Goal: Task Accomplishment & Management: Use online tool/utility

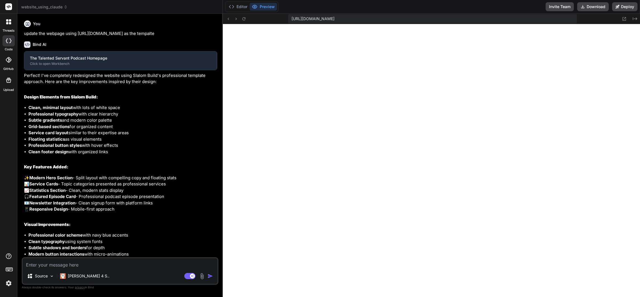
type textarea "x"
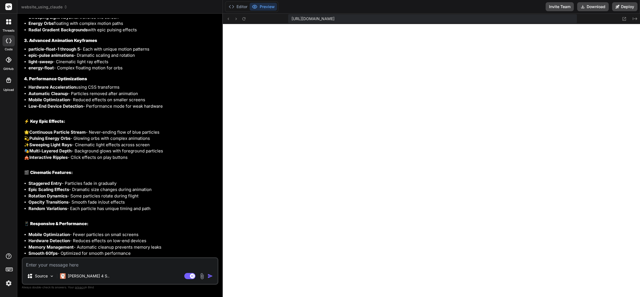
scroll to position [1349, 0]
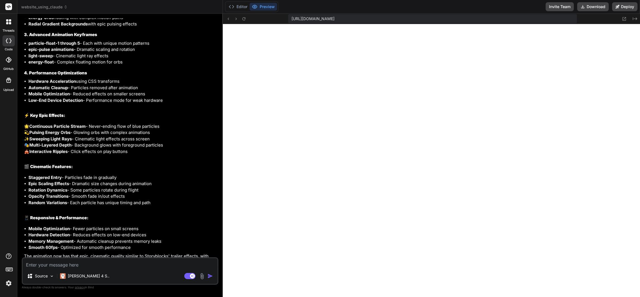
click at [58, 266] on textarea at bounding box center [120, 263] width 195 height 10
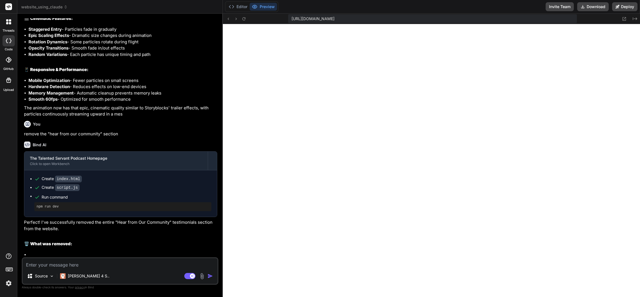
scroll to position [1587, 0]
click at [64, 6] on icon at bounding box center [66, 7] width 4 height 4
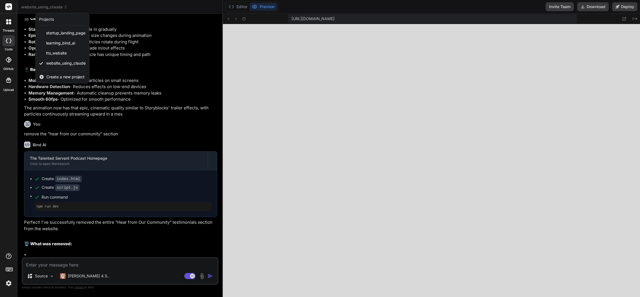
click at [241, 93] on div at bounding box center [320, 148] width 640 height 297
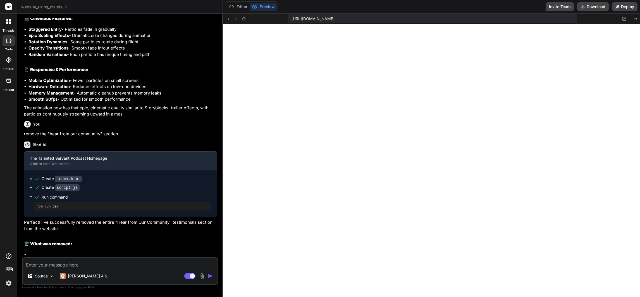
click at [156, 239] on div "The Talented Servant Podcast Homepage Click to open Workbench Create index.html…" at bounding box center [120, 201] width 193 height 100
click at [63, 5] on span "website_using_claude" at bounding box center [44, 7] width 46 height 6
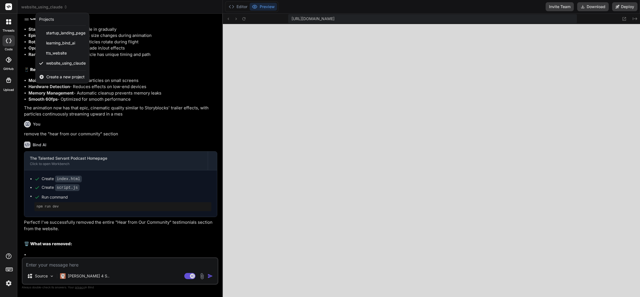
click at [296, 85] on div at bounding box center [320, 148] width 640 height 297
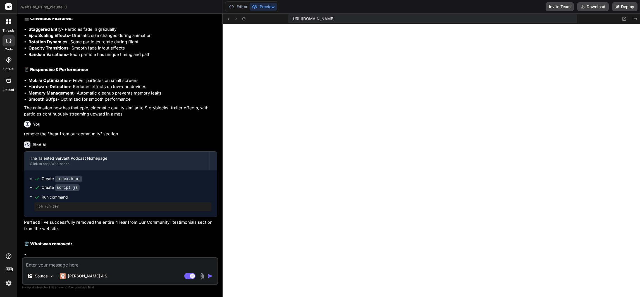
click at [63, 7] on span "website_using_claude" at bounding box center [44, 7] width 46 height 6
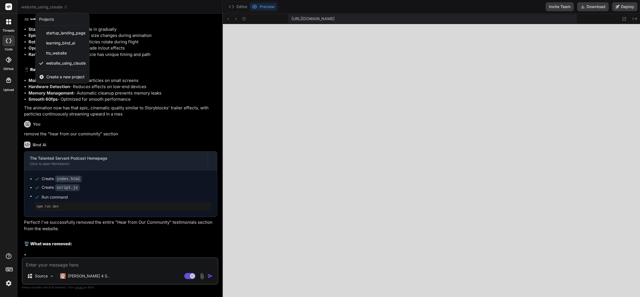
click at [56, 76] on span "Create a new project" at bounding box center [65, 77] width 38 height 6
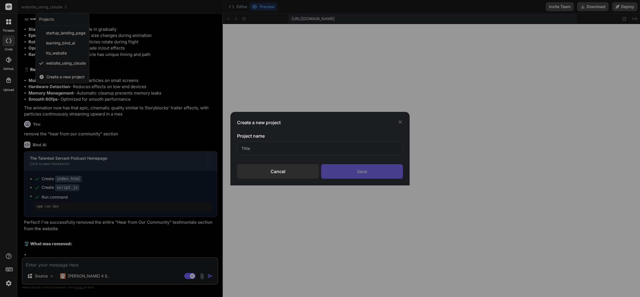
click at [304, 142] on input "text" at bounding box center [320, 148] width 166 height 14
type input "TTS - Modeled after [PERSON_NAME]"
click at [351, 170] on div "Save" at bounding box center [362, 171] width 82 height 15
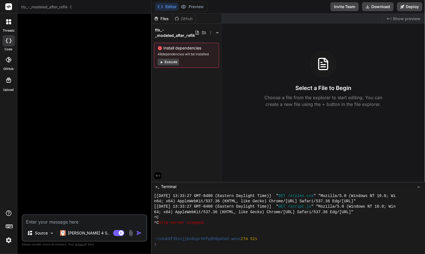
scroll to position [225, 0]
click at [72, 6] on icon at bounding box center [71, 6] width 2 height 1
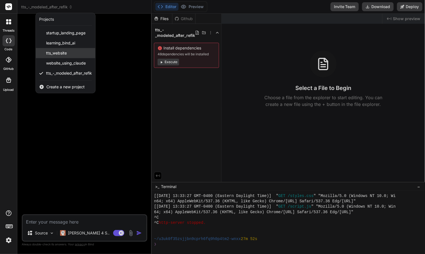
click at [66, 51] on span "tts_website" at bounding box center [56, 53] width 21 height 6
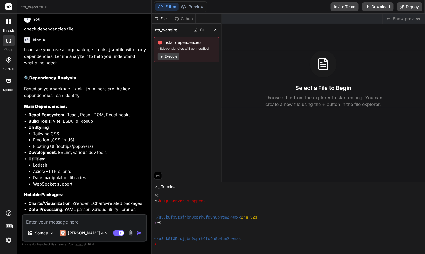
scroll to position [0, 0]
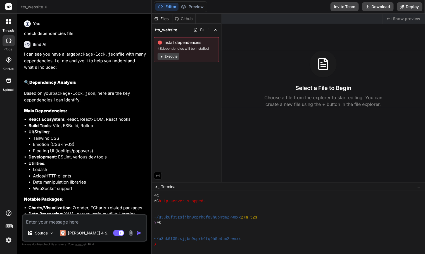
click at [45, 6] on icon at bounding box center [46, 7] width 4 height 4
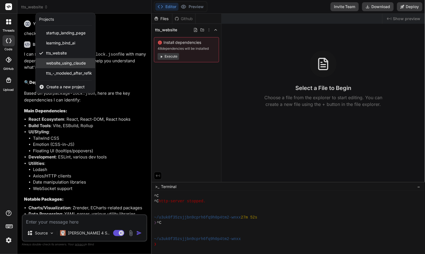
click at [57, 62] on span "website_using_claude" at bounding box center [66, 63] width 40 height 6
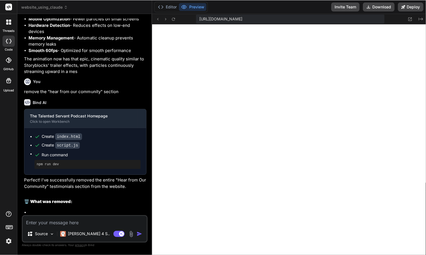
scroll to position [499, 0]
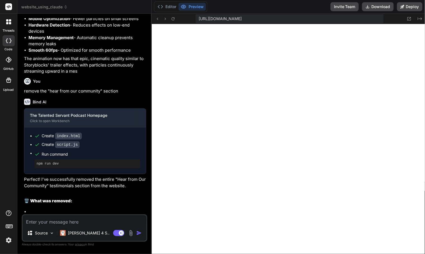
type textarea "x"
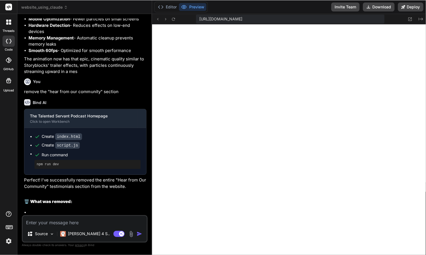
scroll to position [1811, 0]
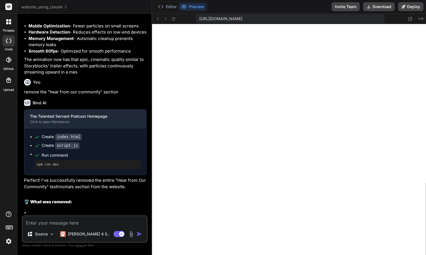
click at [53, 223] on textarea at bounding box center [85, 221] width 124 height 10
type textarea "u"
type textarea "x"
type textarea "up"
type textarea "x"
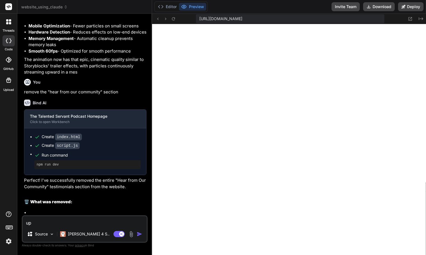
type textarea "upd"
type textarea "x"
type textarea "upda"
type textarea "x"
type textarea "updat"
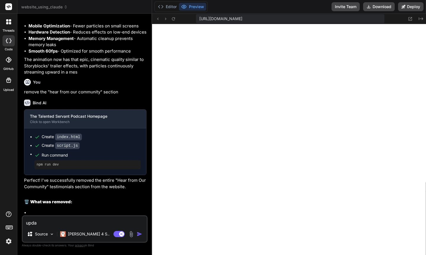
type textarea "x"
type textarea "update"
type textarea "x"
type textarea "update"
type textarea "x"
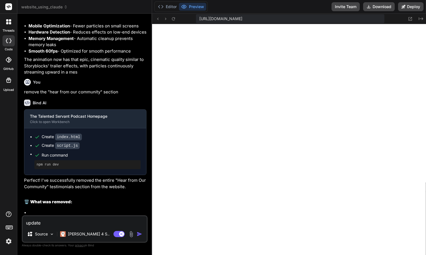
type textarea "update t"
type textarea "x"
type textarea "update th"
type textarea "x"
type textarea "update the"
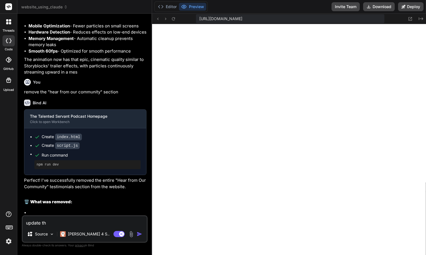
type textarea "x"
type textarea "update the"
type textarea "x"
type textarea "update the w"
type textarea "x"
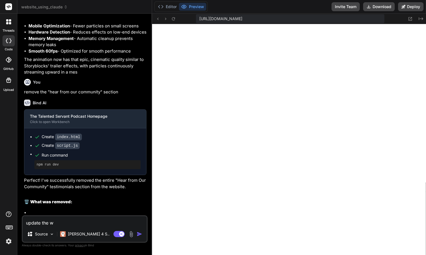
type textarea "update the we"
type textarea "x"
type textarea "update the web"
type textarea "x"
type textarea "update the webs"
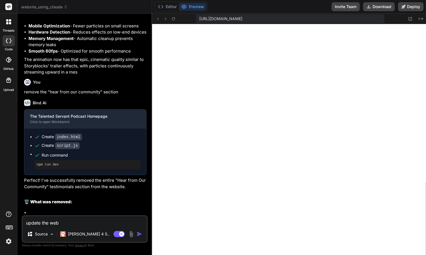
type textarea "x"
type textarea "update the websi"
type textarea "x"
type textarea "update the websit"
type textarea "x"
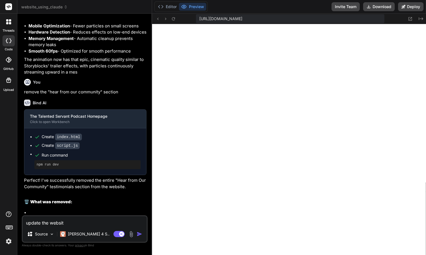
type textarea "update the website"
type textarea "x"
type textarea "update the website."
type textarea "x"
type textarea "update the website."
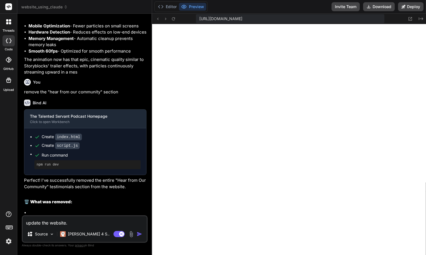
type textarea "x"
type textarea "update the website. u"
type textarea "x"
type textarea "update the website. us"
type textarea "x"
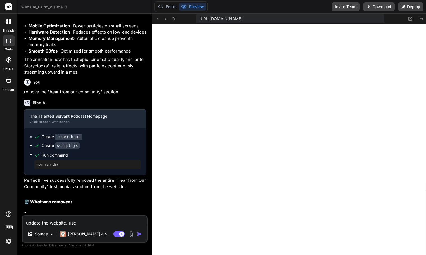
type textarea "update the website. use"
type textarea "x"
type textarea "update the website. use t"
type textarea "x"
type textarea "update the website. use th"
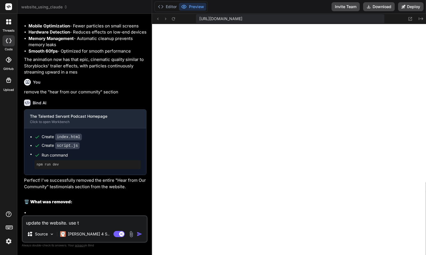
type textarea "x"
type textarea "update the website. use t"
type textarea "x"
type textarea "update the website. use"
type textarea "x"
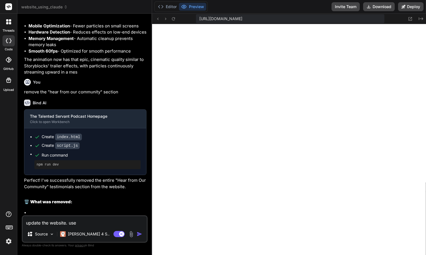
paste textarea "[URL][DOMAIN_NAME]"
type textarea "update the website. use [URL][DOMAIN_NAME]"
type textarea "x"
type textarea "update the website. use [URL][DOMAIN_NAME]"
type textarea "x"
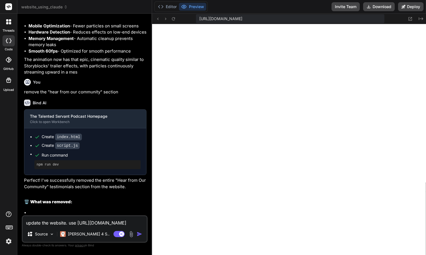
type textarea "update the website. use [URL][DOMAIN_NAME] a"
type textarea "x"
type textarea "update the website. use [URL][DOMAIN_NAME] as"
type textarea "x"
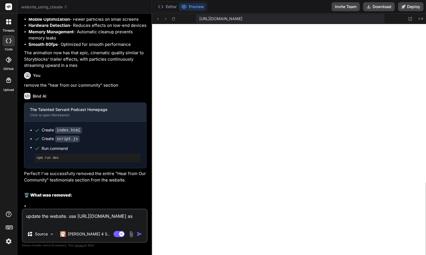
type textarea "update the website. use [URL][DOMAIN_NAME] as"
type textarea "x"
type textarea "update the website. use [URL][DOMAIN_NAME] as a"
type textarea "x"
type textarea "update the website. use [URL][DOMAIN_NAME] as a"
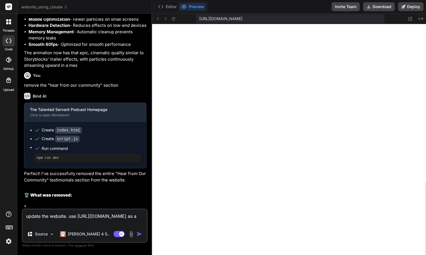
type textarea "x"
type textarea "update the website. use [URL][DOMAIN_NAME] as a t"
type textarea "x"
type textarea "update the website. use [URL][DOMAIN_NAME] as a te"
type textarea "x"
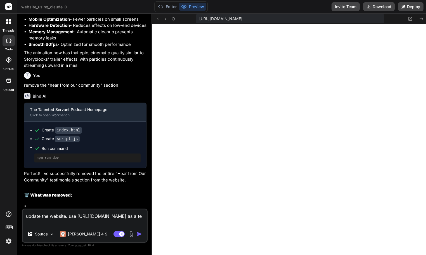
type textarea "update the website. use [URL][DOMAIN_NAME] as a tem"
type textarea "x"
type textarea "update the website. use [URL][DOMAIN_NAME] as a temp"
type textarea "x"
type textarea "update the website. use [URL][DOMAIN_NAME] as a templ"
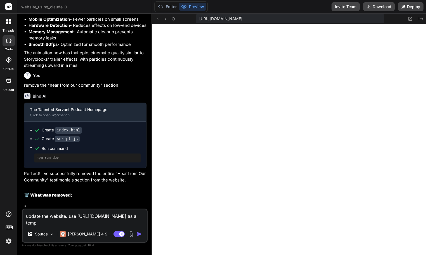
type textarea "x"
type textarea "update the website. use [URL][DOMAIN_NAME] as a templa"
type textarea "x"
type textarea "update the website. use [URL][DOMAIN_NAME] as a templat"
type textarea "x"
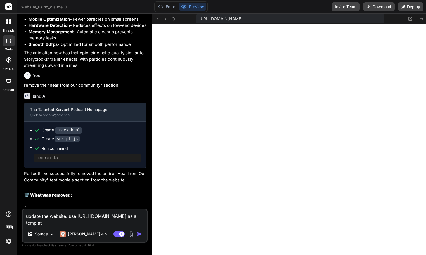
type textarea "update the website. use [URL][DOMAIN_NAME] as a template"
type textarea "x"
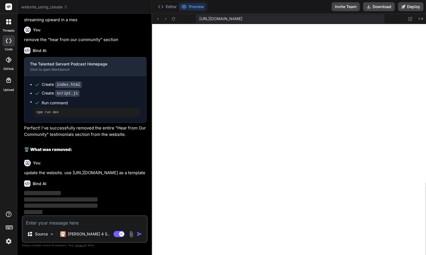
scroll to position [1870, 0]
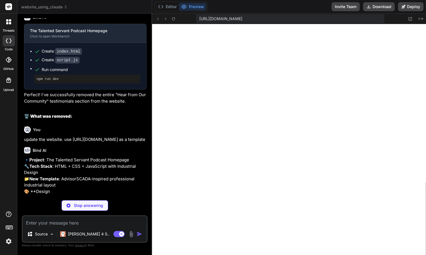
type textarea "x"
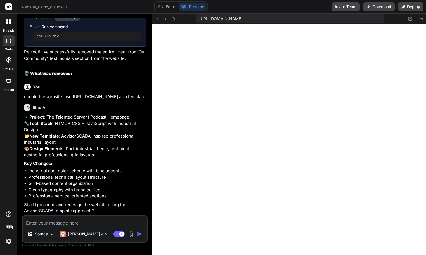
scroll to position [1965, 0]
click at [173, 18] on icon at bounding box center [173, 18] width 5 height 5
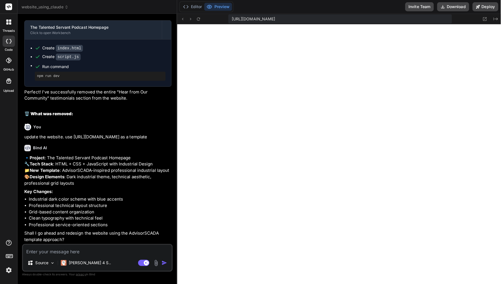
scroll to position [1774, 0]
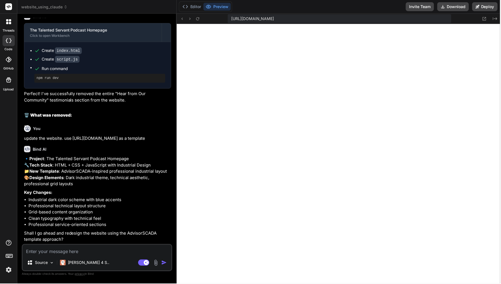
type textarea "x"
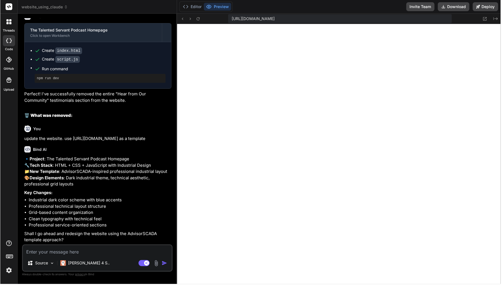
scroll to position [1770, 0]
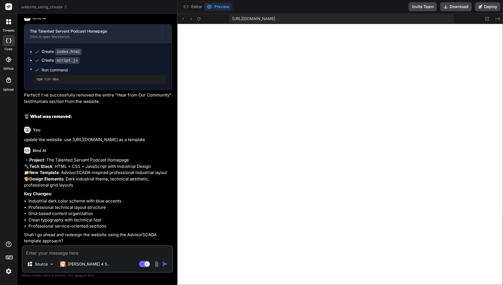
click at [65, 254] on textarea at bounding box center [98, 252] width 150 height 10
type textarea "y"
type textarea "x"
type textarea "ye"
type textarea "x"
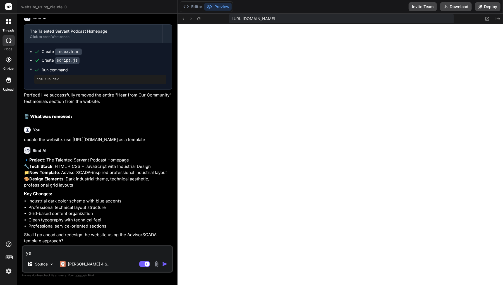
type textarea "yes"
type textarea "x"
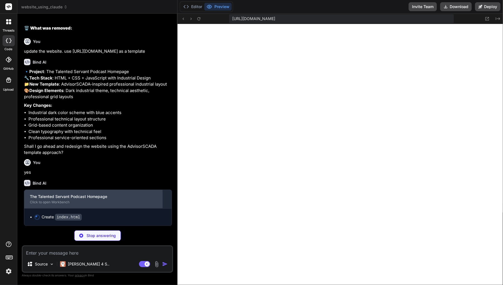
scroll to position [1859, 0]
click at [61, 202] on div "Click to open Workbench" at bounding box center [93, 202] width 127 height 4
click at [56, 197] on div "The Talented Servant Podcast Homepage" at bounding box center [93, 197] width 127 height 6
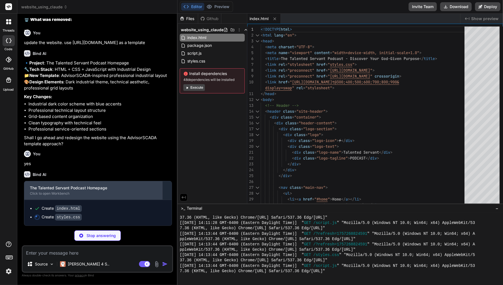
scroll to position [1868, 0]
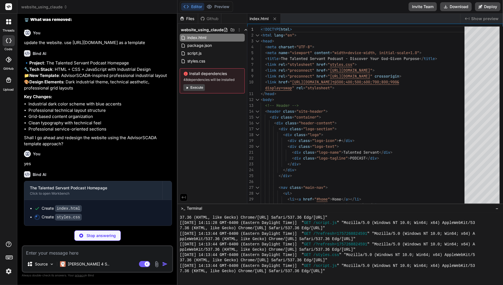
type textarea "x"
type textarea "gap: 16px; text-align: center; } .footer-legal { flex-direction: column; gap: 1…"
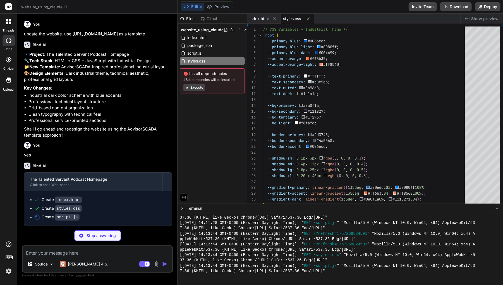
scroll to position [1876, 0]
type textarea "x"
type textarea "const nav = document.querySelector('.main-nav'); if (window.innerWidth > mobile…"
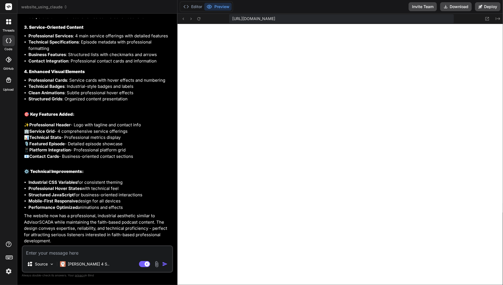
scroll to position [2259, 0]
type textarea "x"
click at [63, 252] on textarea at bounding box center [98, 252] width 150 height 10
click at [101, 249] on textarea at bounding box center [98, 252] width 150 height 10
type textarea "u"
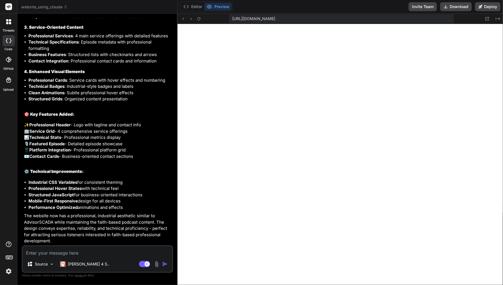
type textarea "x"
type textarea "up"
type textarea "x"
type textarea "upd"
type textarea "x"
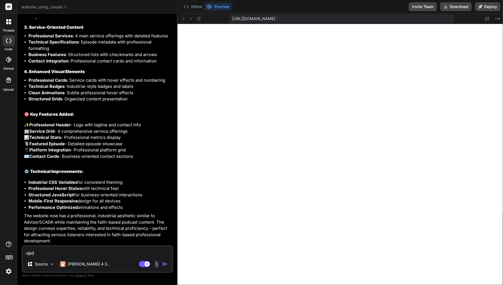
type textarea "upda"
type textarea "x"
type textarea "updat"
type textarea "x"
type textarea "update"
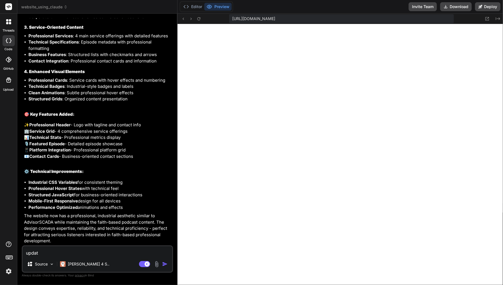
type textarea "x"
type textarea "update"
type textarea "x"
type textarea "update t"
type textarea "x"
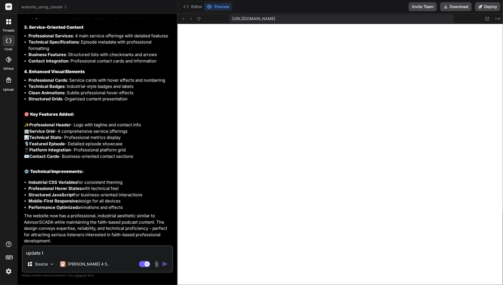
type textarea "update to"
type textarea "x"
type textarea "update to"
type textarea "x"
type textarea "update to t"
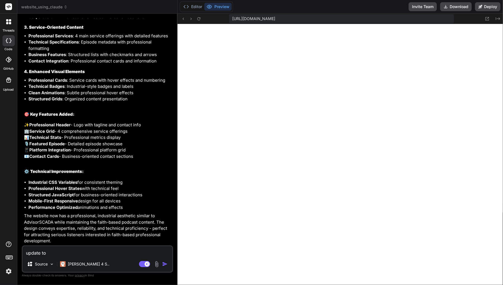
type textarea "x"
type textarea "update to th"
type textarea "x"
type textarea "update to the"
type textarea "x"
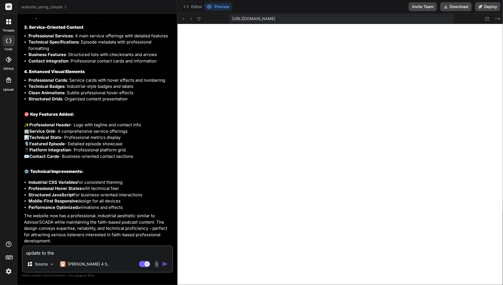
type textarea "update to the"
type textarea "x"
paste textarea "[URL][DOMAIN_NAME][PERSON_NAME]"
type textarea "update to the [URL][DOMAIN_NAME][PERSON_NAME]"
type textarea "x"
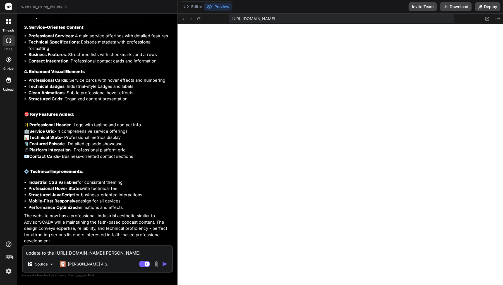
type textarea "update to the [URL][DOMAIN_NAME][PERSON_NAME]"
type textarea "x"
type textarea "update to the [URL][DOMAIN_NAME][PERSON_NAME] f"
type textarea "x"
type textarea "update to the [URL][DOMAIN_NAME][PERSON_NAME] fo"
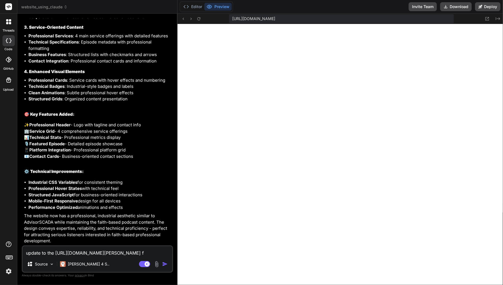
type textarea "x"
type textarea "update to the [URL][DOMAIN_NAME][PERSON_NAME] for"
type textarea "x"
type textarea "update to the [URL][DOMAIN_NAME][PERSON_NAME] form"
type textarea "x"
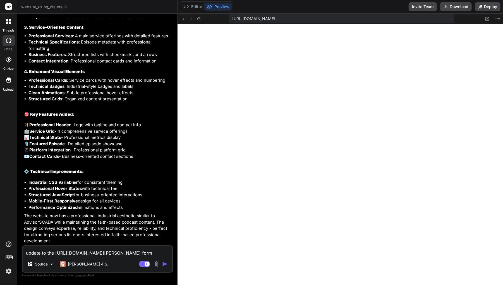
type textarea "update to the [URL][DOMAIN_NAME][PERSON_NAME] forma"
type textarea "x"
type textarea "update to the [URL][DOMAIN_NAME][PERSON_NAME] format"
type textarea "x"
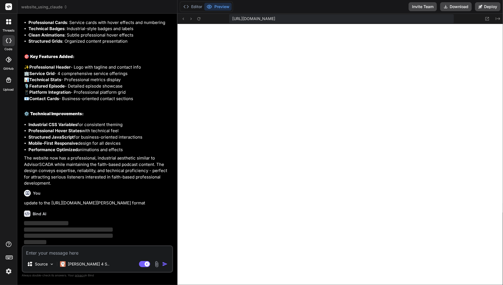
scroll to position [2317, 0]
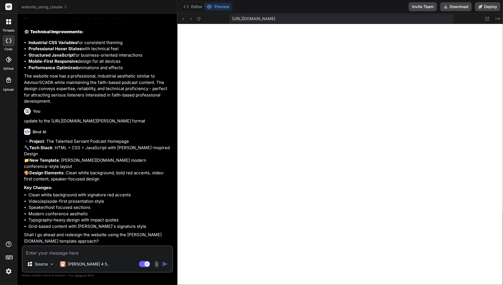
type textarea "x"
click at [65, 256] on textarea at bounding box center [98, 252] width 150 height 10
click at [106, 254] on textarea at bounding box center [98, 252] width 150 height 10
type textarea "y"
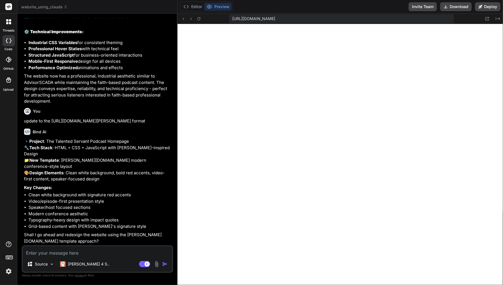
type textarea "x"
type textarea "ye"
type textarea "x"
type textarea "yes"
type textarea "x"
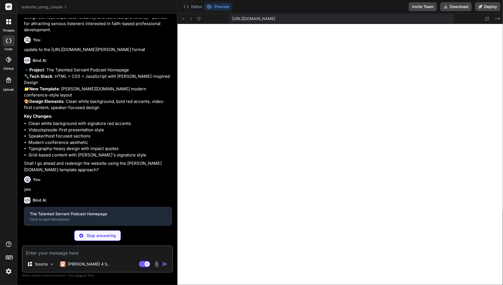
scroll to position [2464, 0]
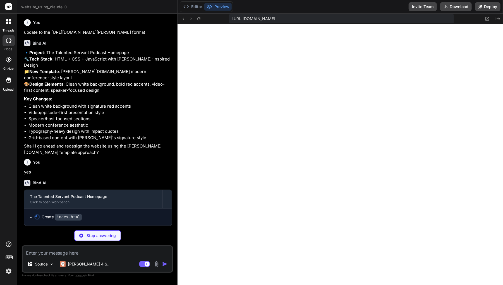
type textarea "x"
type textarea "</div> </div> </footer> <script src="script.js"></script> </body> </html>"
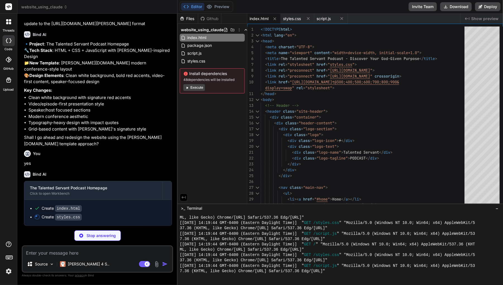
scroll to position [2503, 0]
type textarea "x"
type textarea "gap: 16px; text-align: center; } .footer-legal { flex-direction: column; gap: 1…"
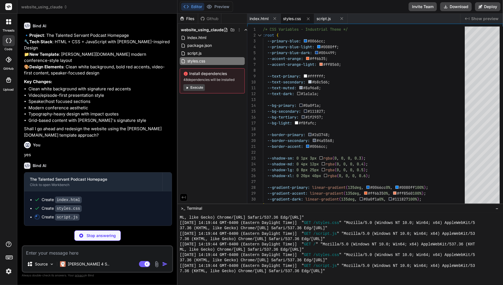
scroll to position [2511, 0]
type textarea "x"
type textarea "const nav = document.querySelector('.main-nav'); if (window.innerWidth > mobile…"
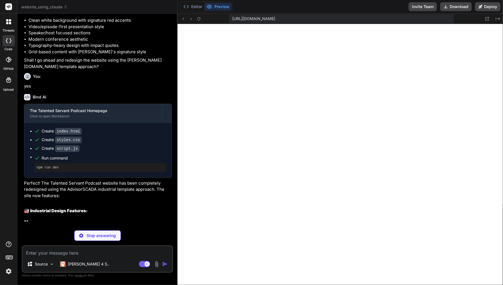
scroll to position [1013, 0]
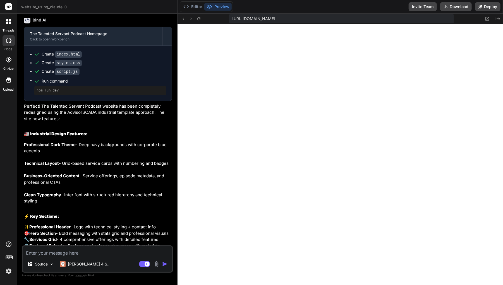
type textarea "x"
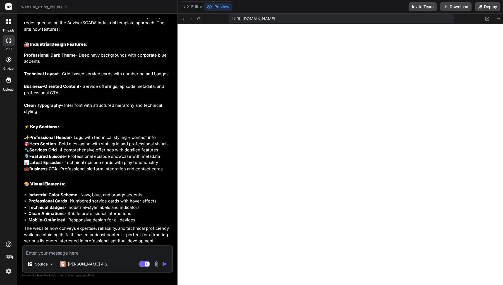
scroll to position [2778, 0]
click at [198, 17] on icon at bounding box center [199, 18] width 5 height 5
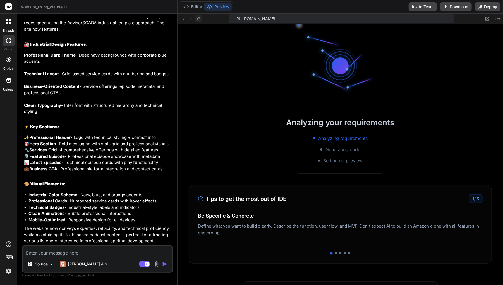
scroll to position [1056, 0]
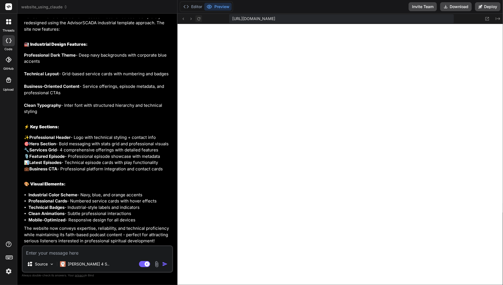
click at [198, 18] on icon at bounding box center [199, 18] width 5 height 5
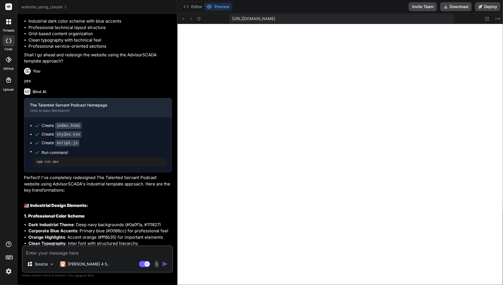
scroll to position [1898, 0]
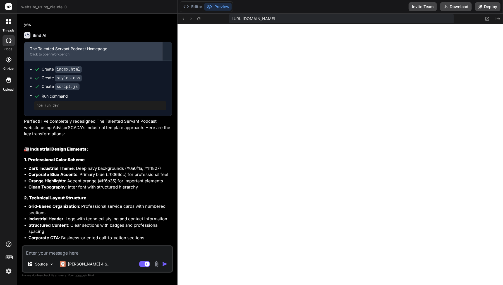
click at [48, 52] on div "The Talented Servant Podcast Homepage" at bounding box center [93, 49] width 127 height 6
click at [51, 57] on div "Click to open Workbench" at bounding box center [93, 54] width 127 height 4
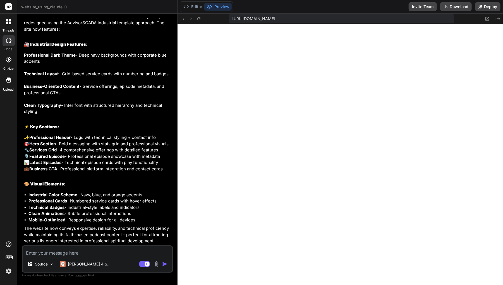
scroll to position [2778, 0]
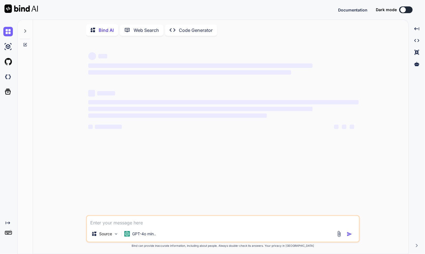
type textarea "x"
